Goal: Entertainment & Leisure: Consume media (video, audio)

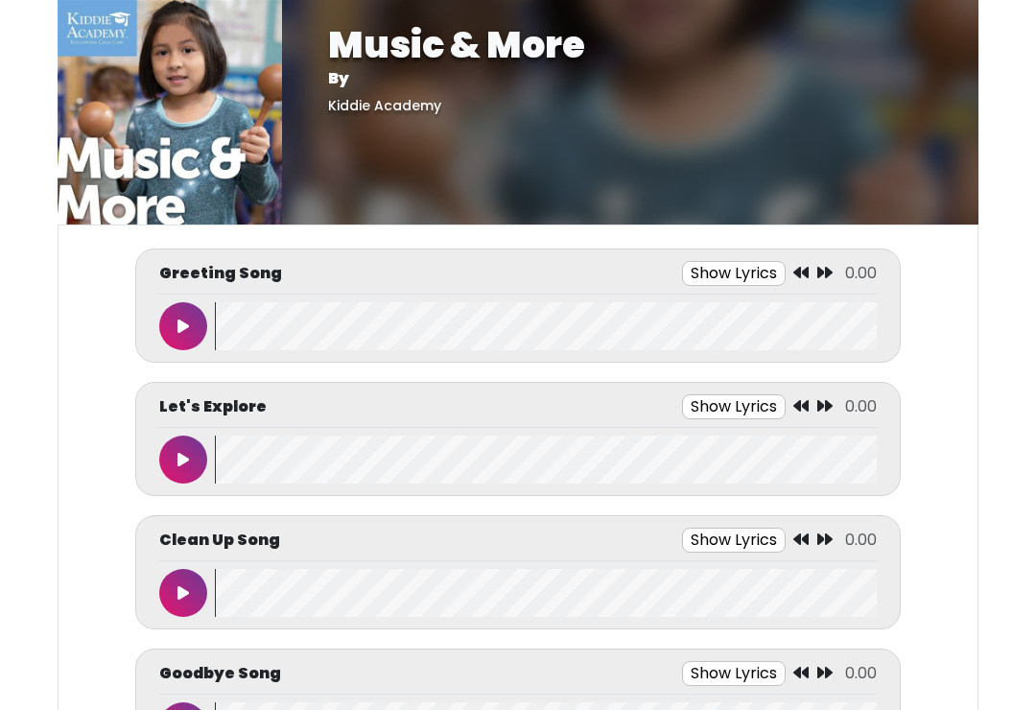
click at [187, 318] on icon at bounding box center [183, 325] width 12 height 15
click at [251, 452] on wave at bounding box center [546, 460] width 662 height 48
click at [172, 443] on button at bounding box center [183, 460] width 48 height 48
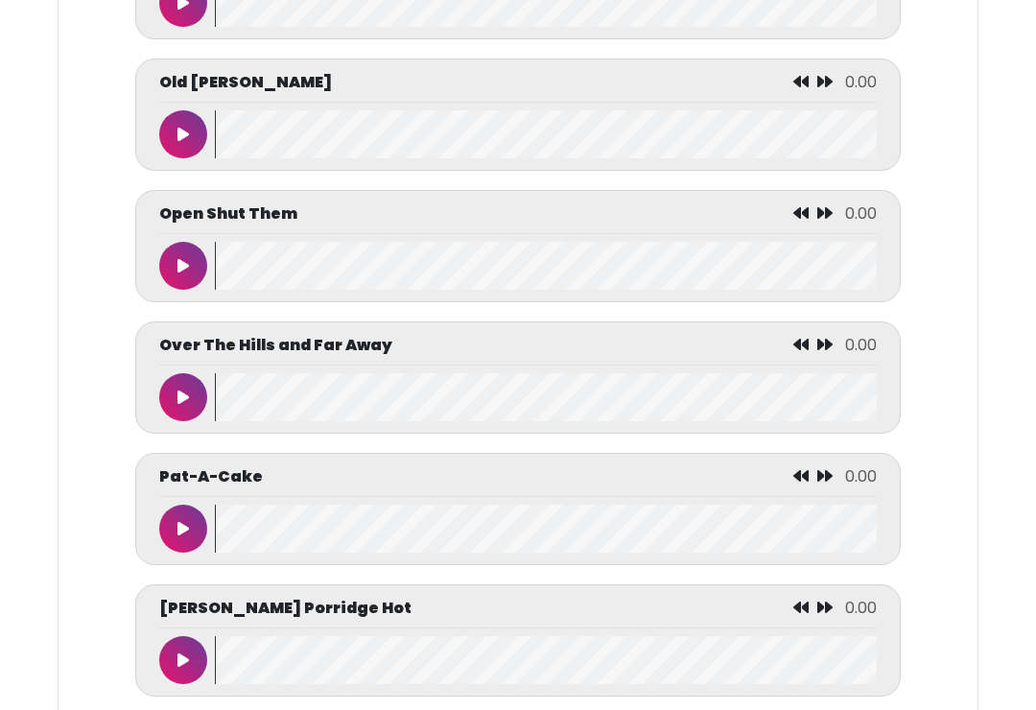
scroll to position [6899, 0]
click at [186, 160] on button at bounding box center [183, 136] width 48 height 48
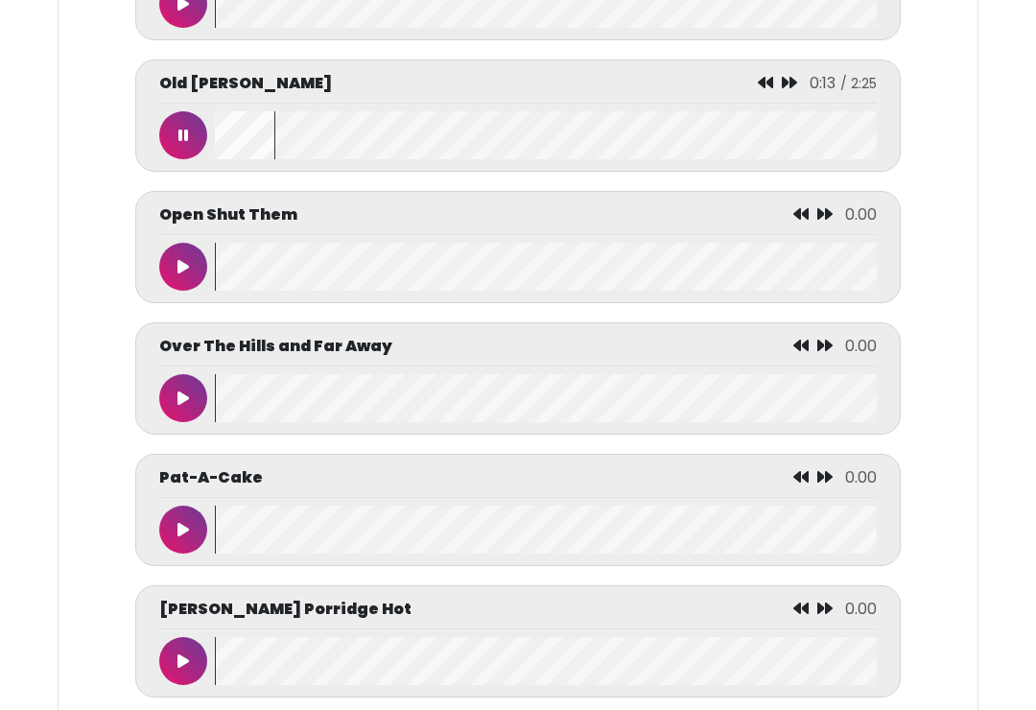
click at [177, 159] on button at bounding box center [183, 135] width 48 height 48
click at [217, 159] on wave at bounding box center [546, 135] width 662 height 48
click at [185, 159] on button at bounding box center [183, 135] width 48 height 48
click at [173, 159] on button at bounding box center [183, 135] width 48 height 48
click at [185, 159] on button at bounding box center [183, 135] width 48 height 48
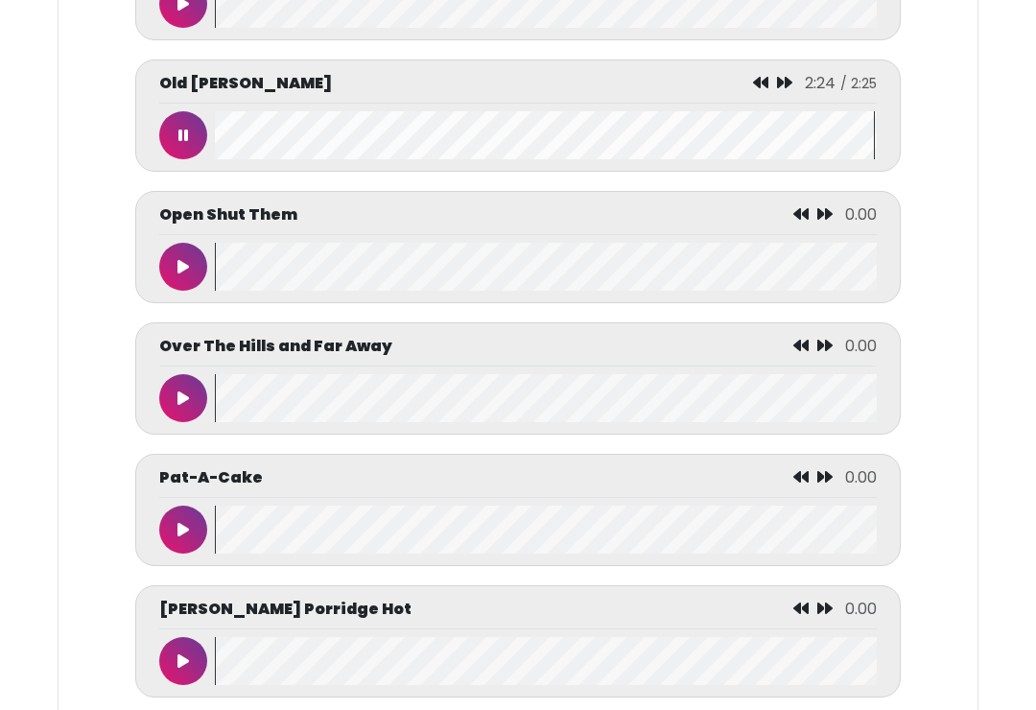
click at [176, 159] on button at bounding box center [183, 135] width 48 height 48
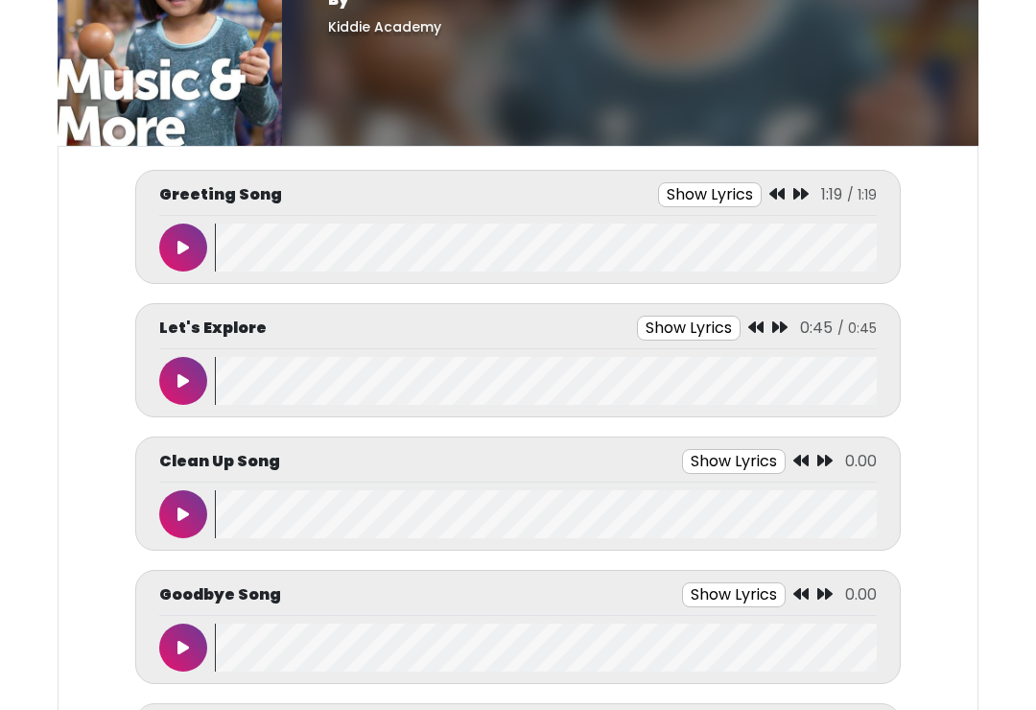
scroll to position [0, 0]
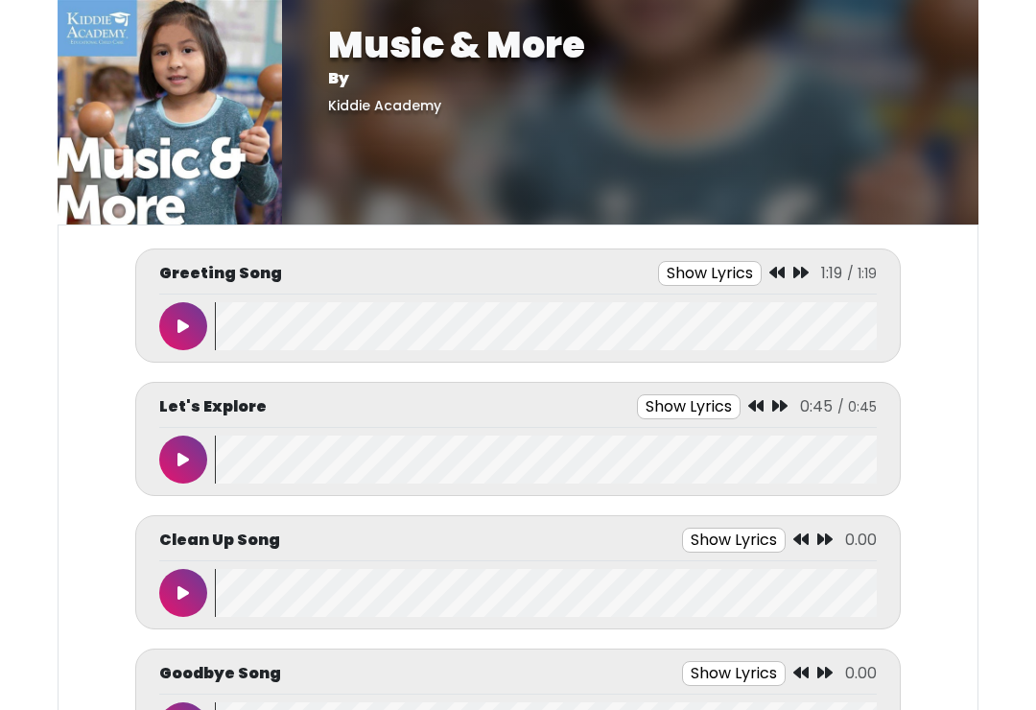
click at [181, 586] on icon at bounding box center [183, 592] width 12 height 15
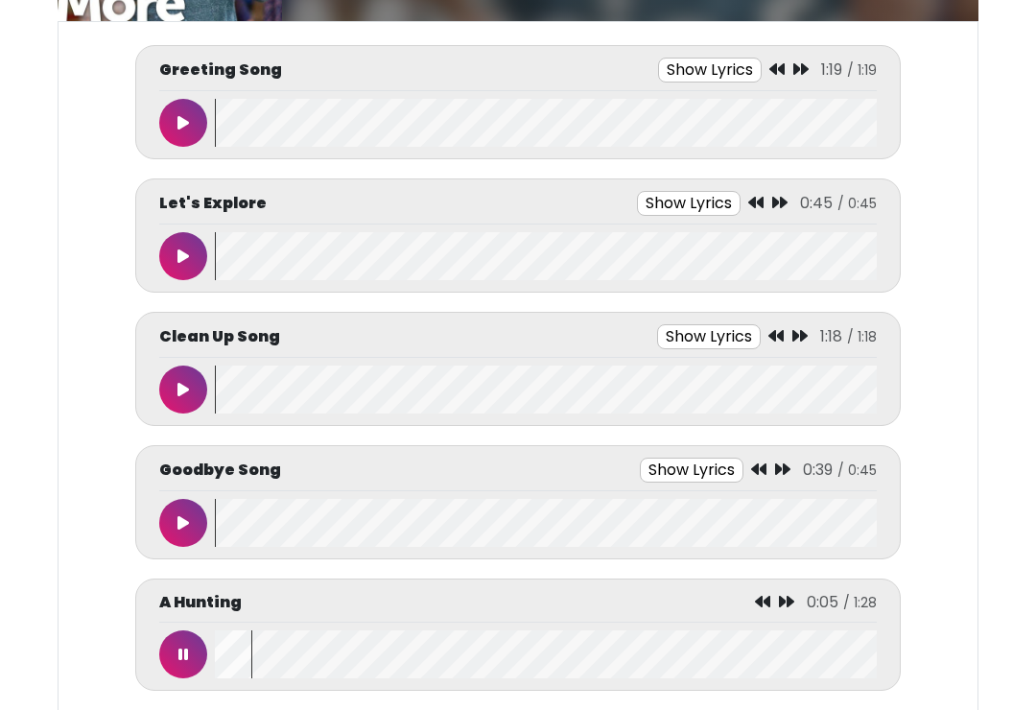
scroll to position [202, 0]
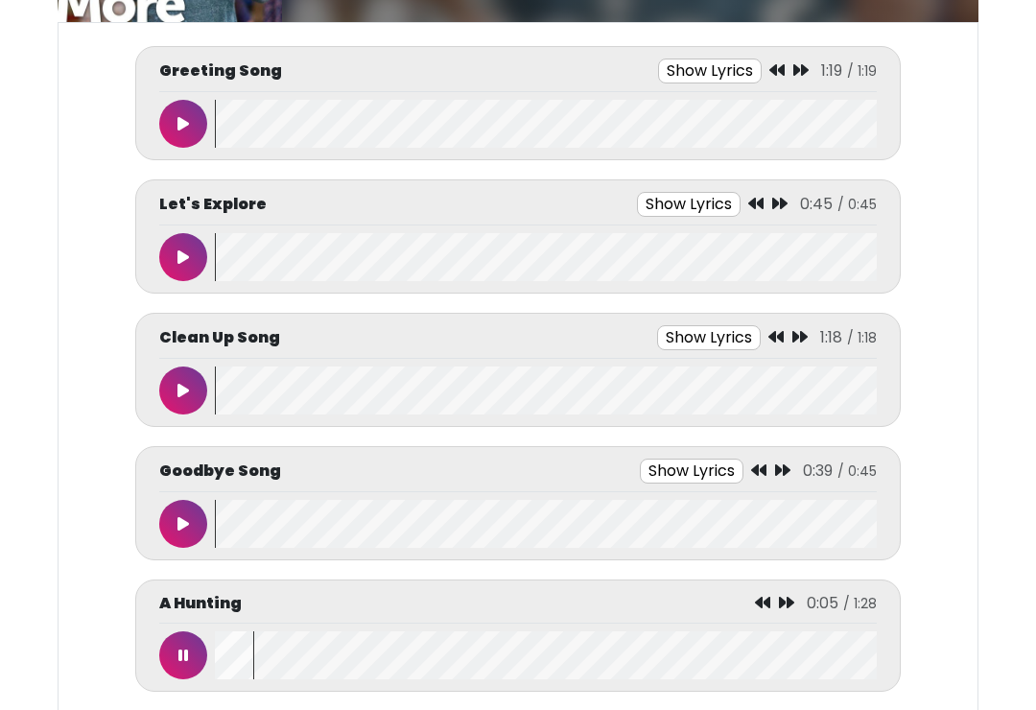
click at [185, 632] on button at bounding box center [183, 655] width 48 height 48
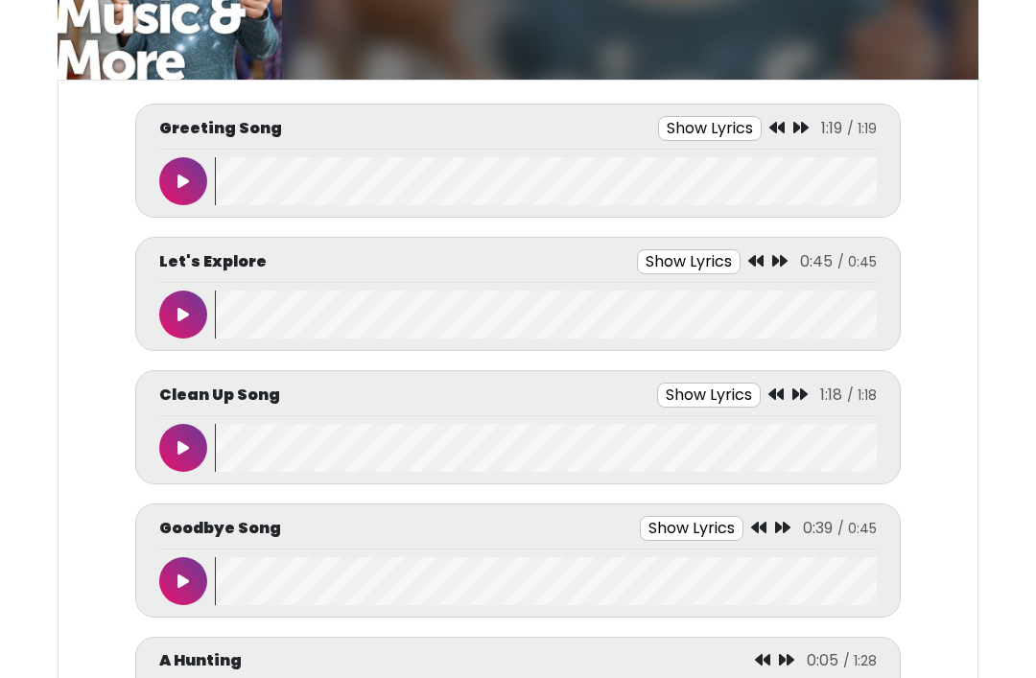
scroll to position [0, 0]
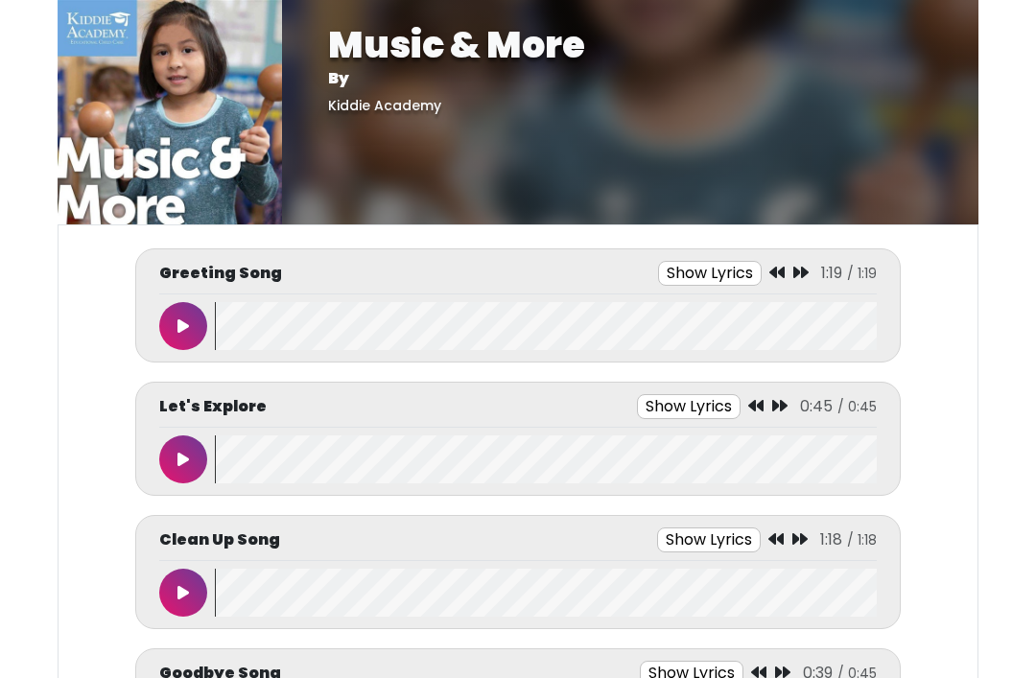
click at [189, 341] on button at bounding box center [183, 326] width 48 height 48
click at [181, 319] on icon at bounding box center [183, 325] width 12 height 15
click at [196, 447] on button at bounding box center [183, 460] width 48 height 48
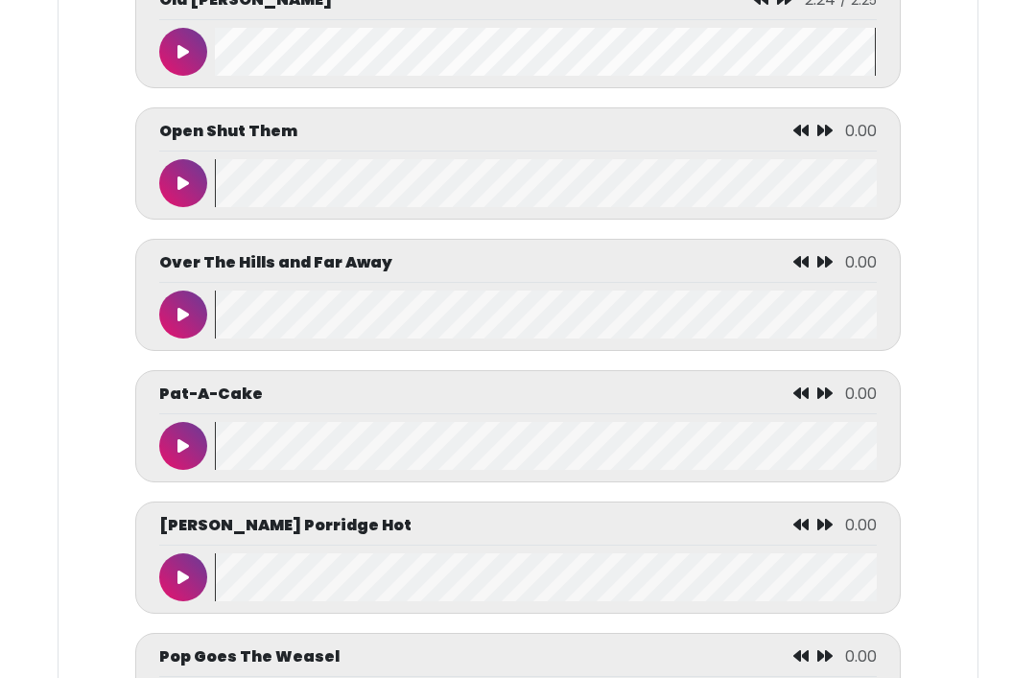
scroll to position [6961, 0]
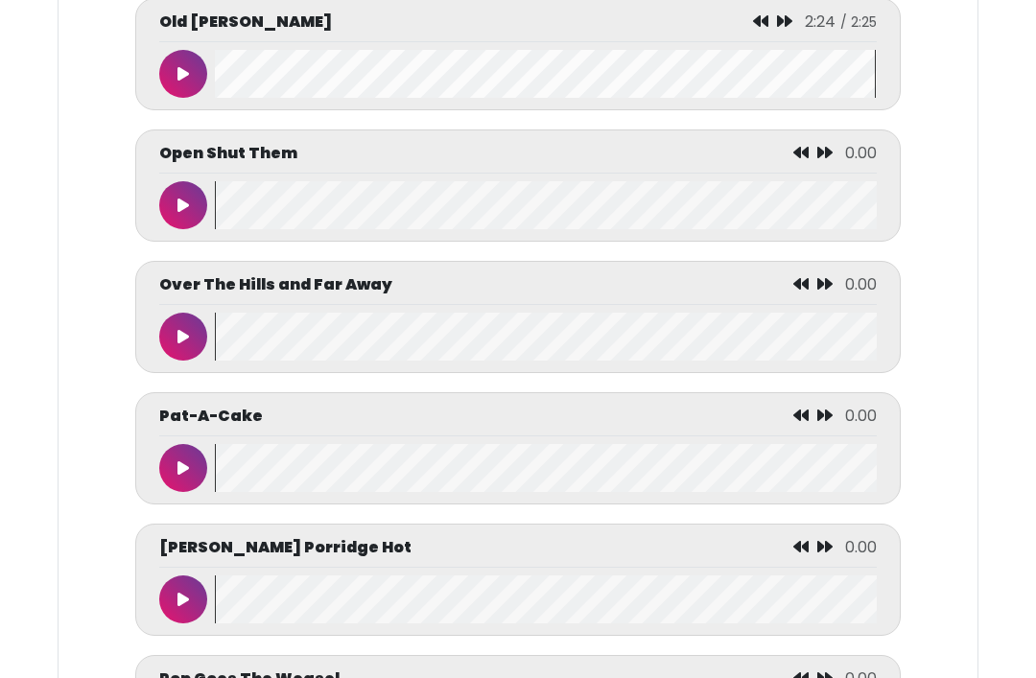
click at [196, 98] on button at bounding box center [183, 74] width 48 height 48
click at [189, 229] on button at bounding box center [183, 205] width 48 height 48
click at [180, 82] on icon at bounding box center [183, 73] width 12 height 15
click at [196, 98] on button at bounding box center [183, 74] width 48 height 48
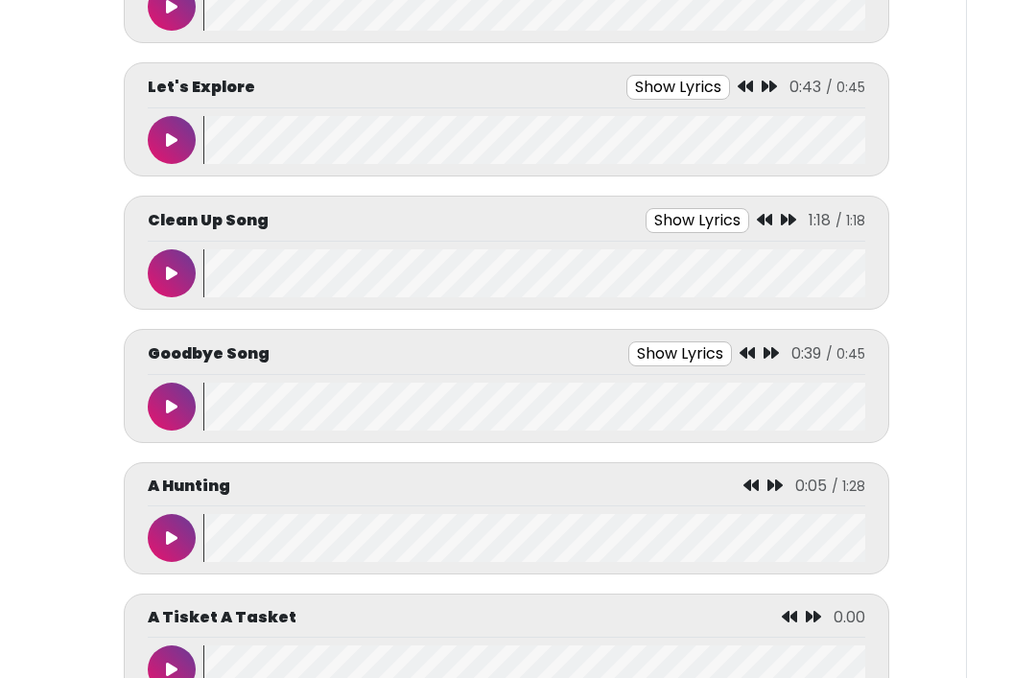
scroll to position [0, 0]
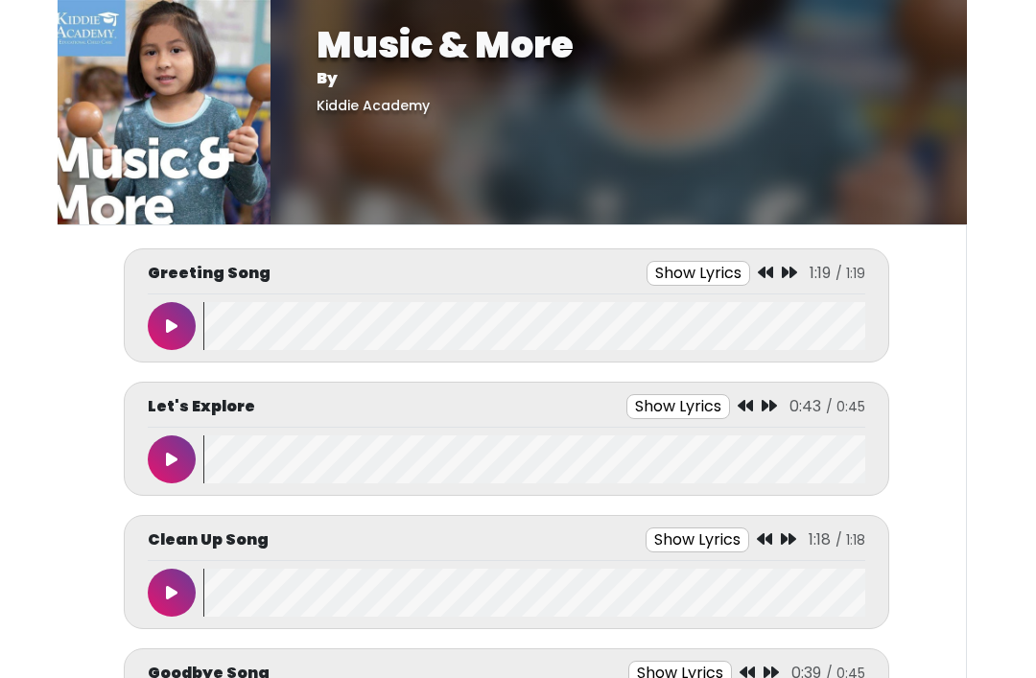
click at [166, 584] on button at bounding box center [172, 593] width 48 height 48
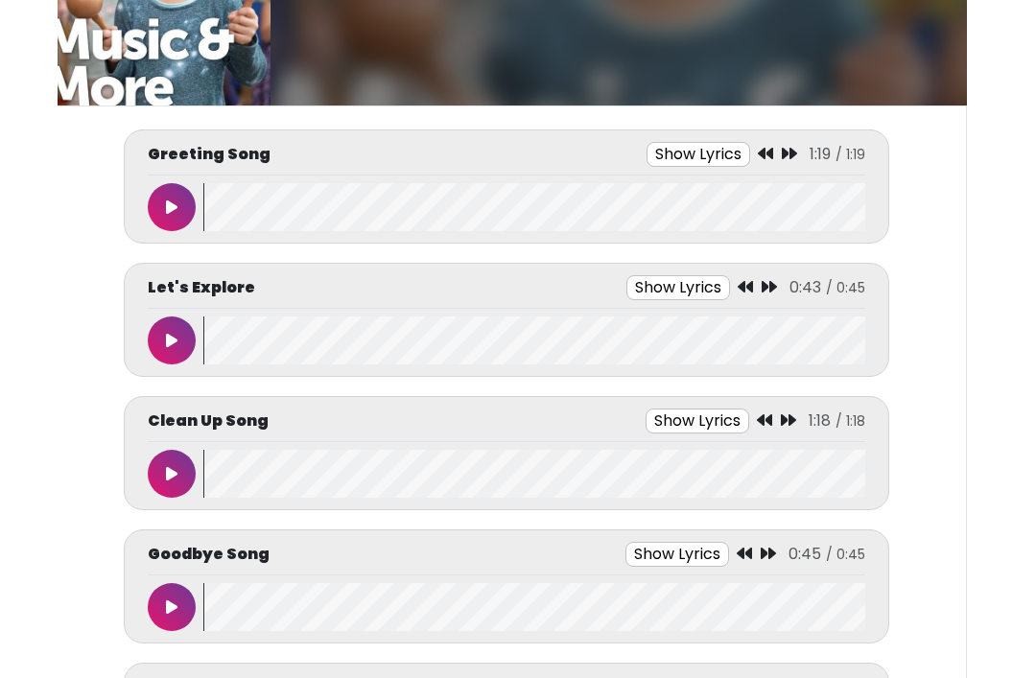
scroll to position [193, 0]
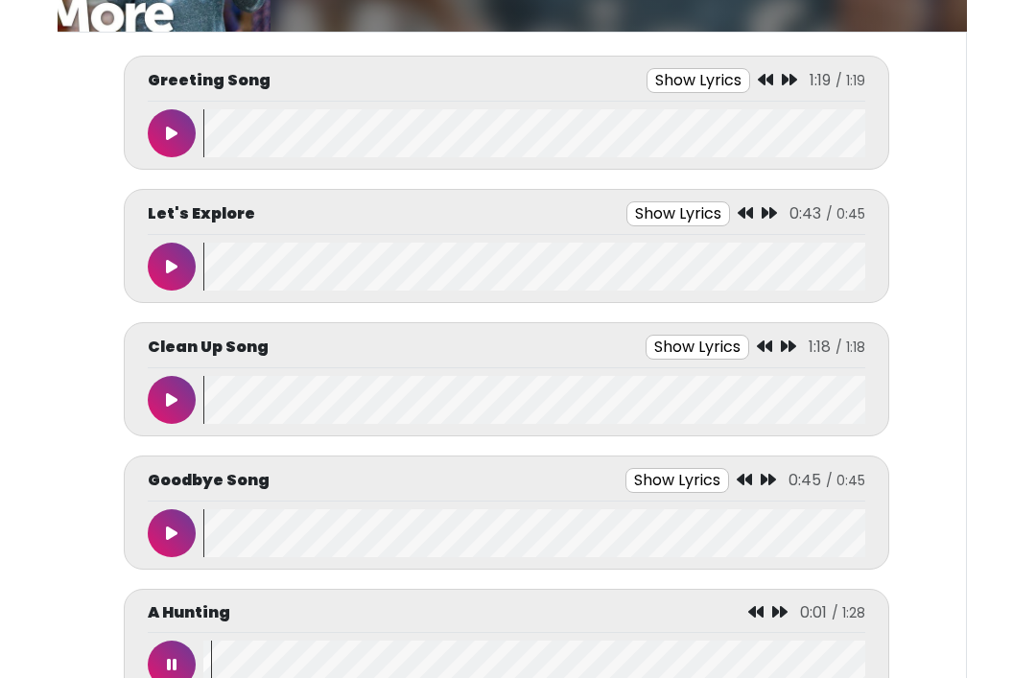
click at [163, 677] on button at bounding box center [172, 665] width 48 height 48
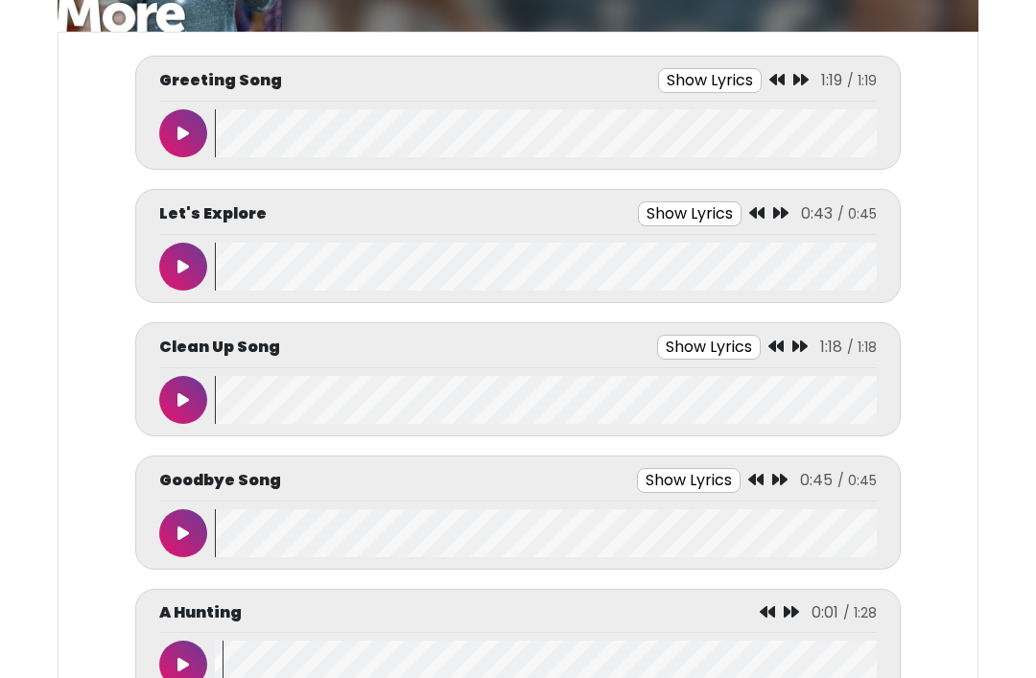
scroll to position [0, 0]
